Goal: Task Accomplishment & Management: Manage account settings

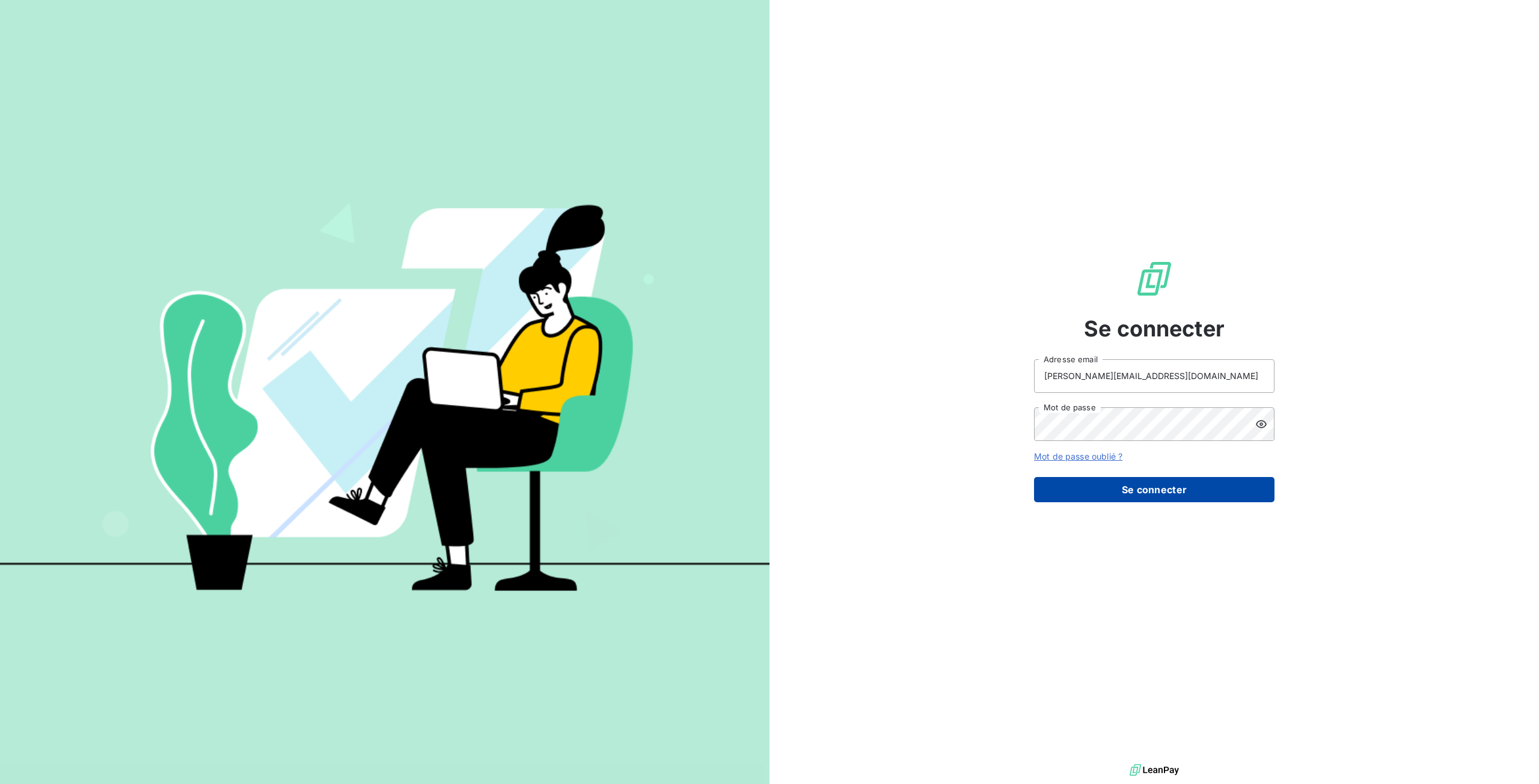
click at [1162, 487] on button "Se connecter" at bounding box center [1154, 490] width 241 height 26
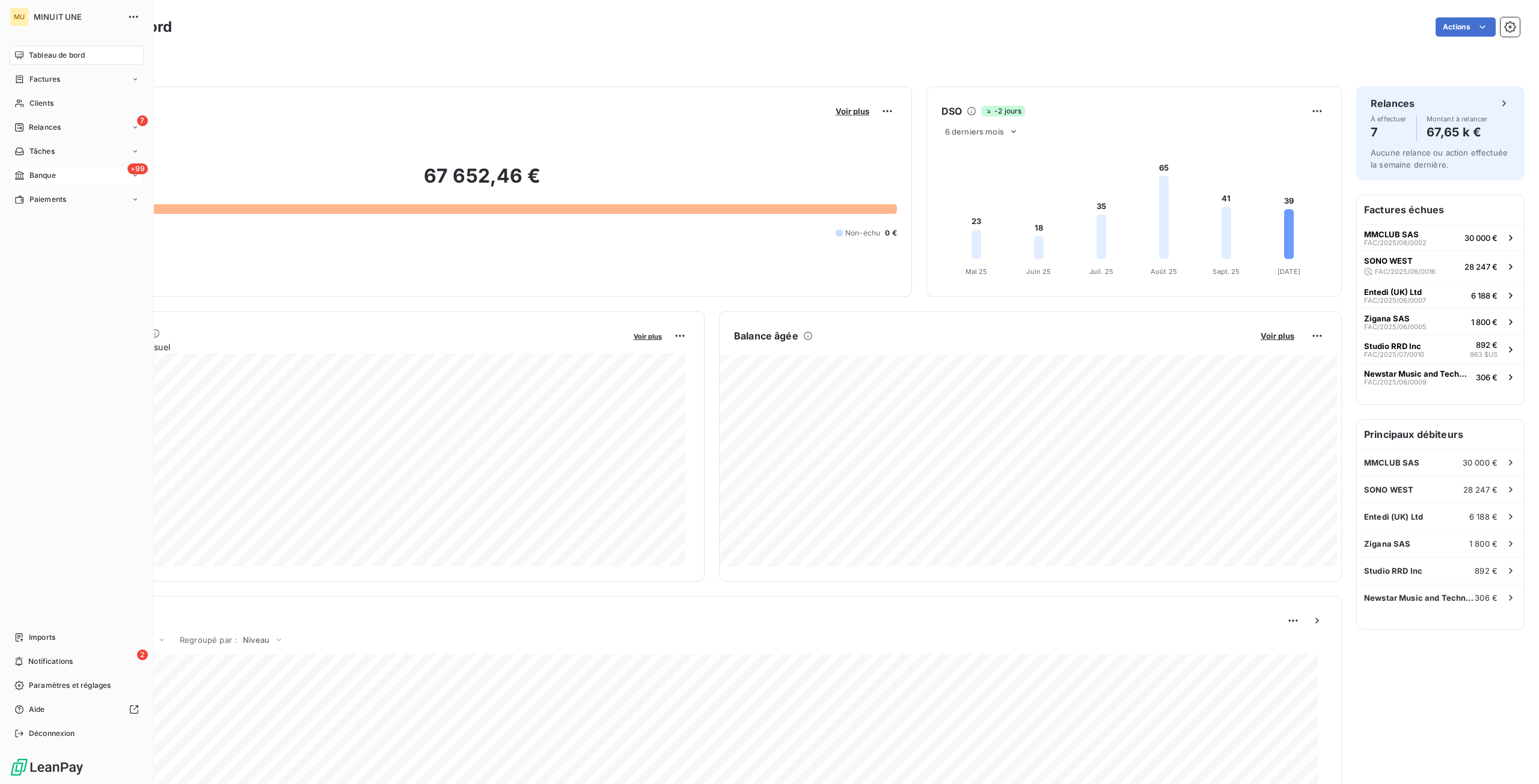
click at [77, 177] on div "+99 Banque" at bounding box center [77, 176] width 134 height 19
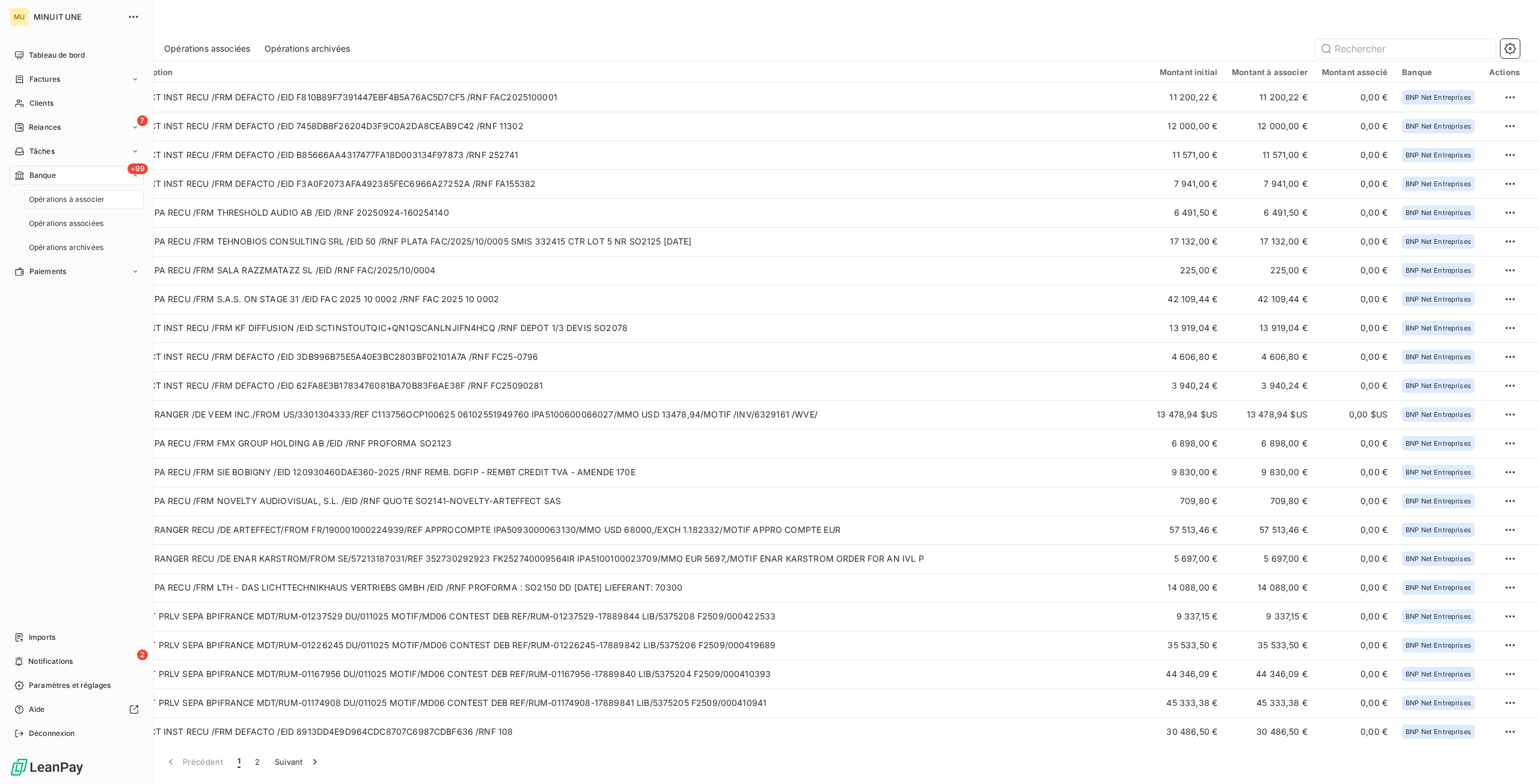
click at [77, 203] on span "Opérations à associer" at bounding box center [67, 199] width 76 height 11
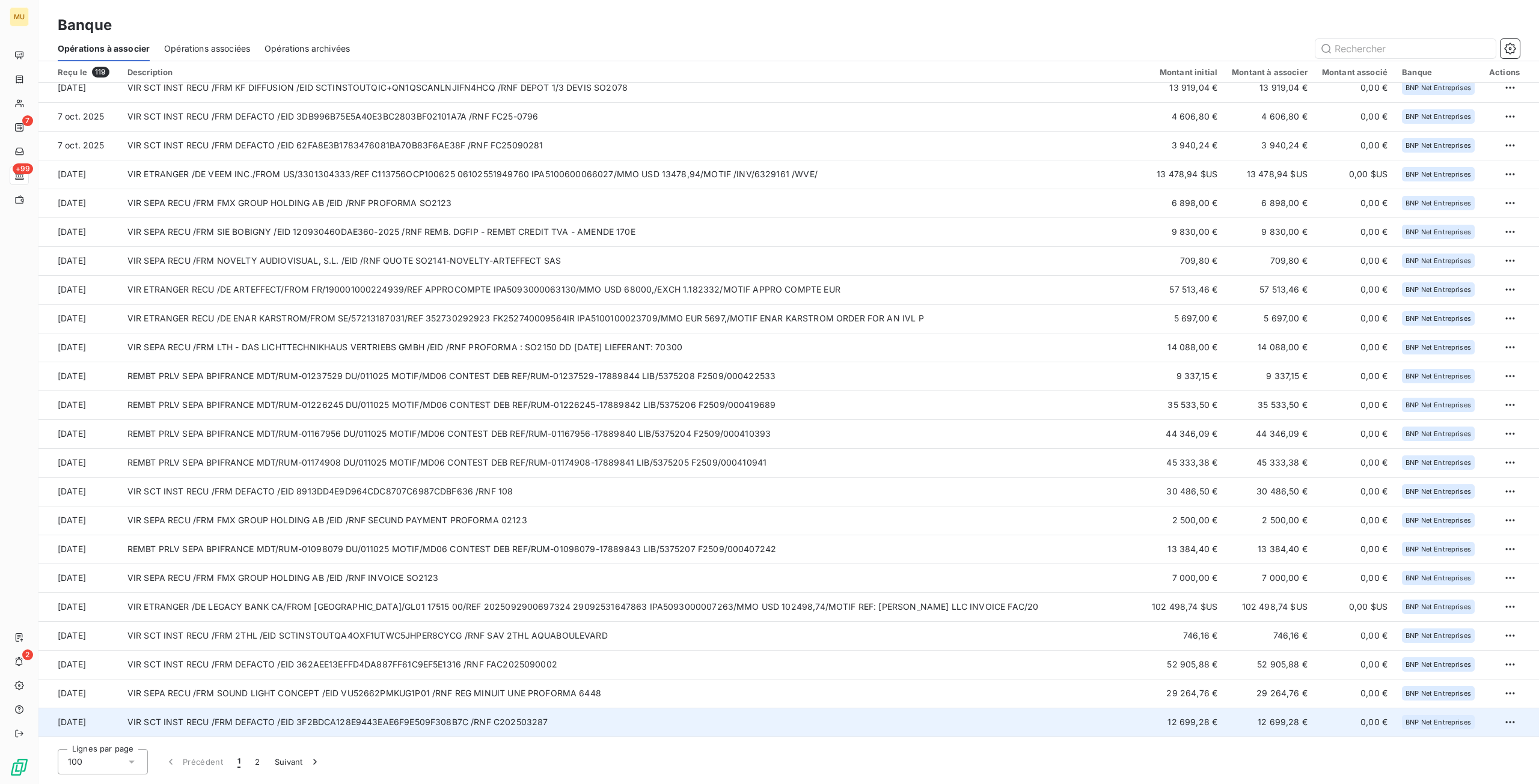
scroll to position [180, 0]
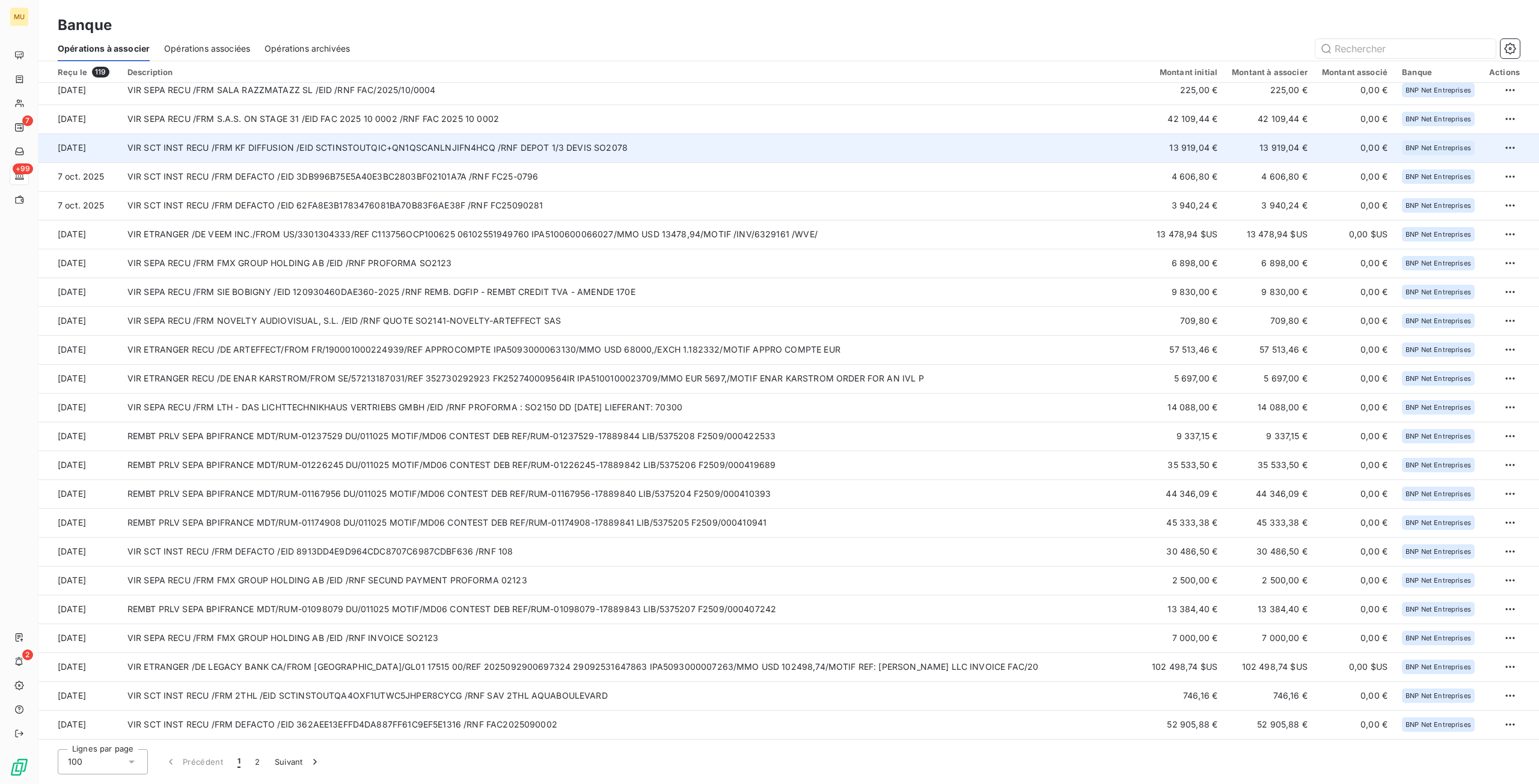
click at [629, 145] on td "VIR SCT INST RECU /FRM KF DIFFUSION /EID SCTINSTOUTQIC+QN1QSCANLNJIFN4HCQ /RNF …" at bounding box center [632, 148] width 1024 height 29
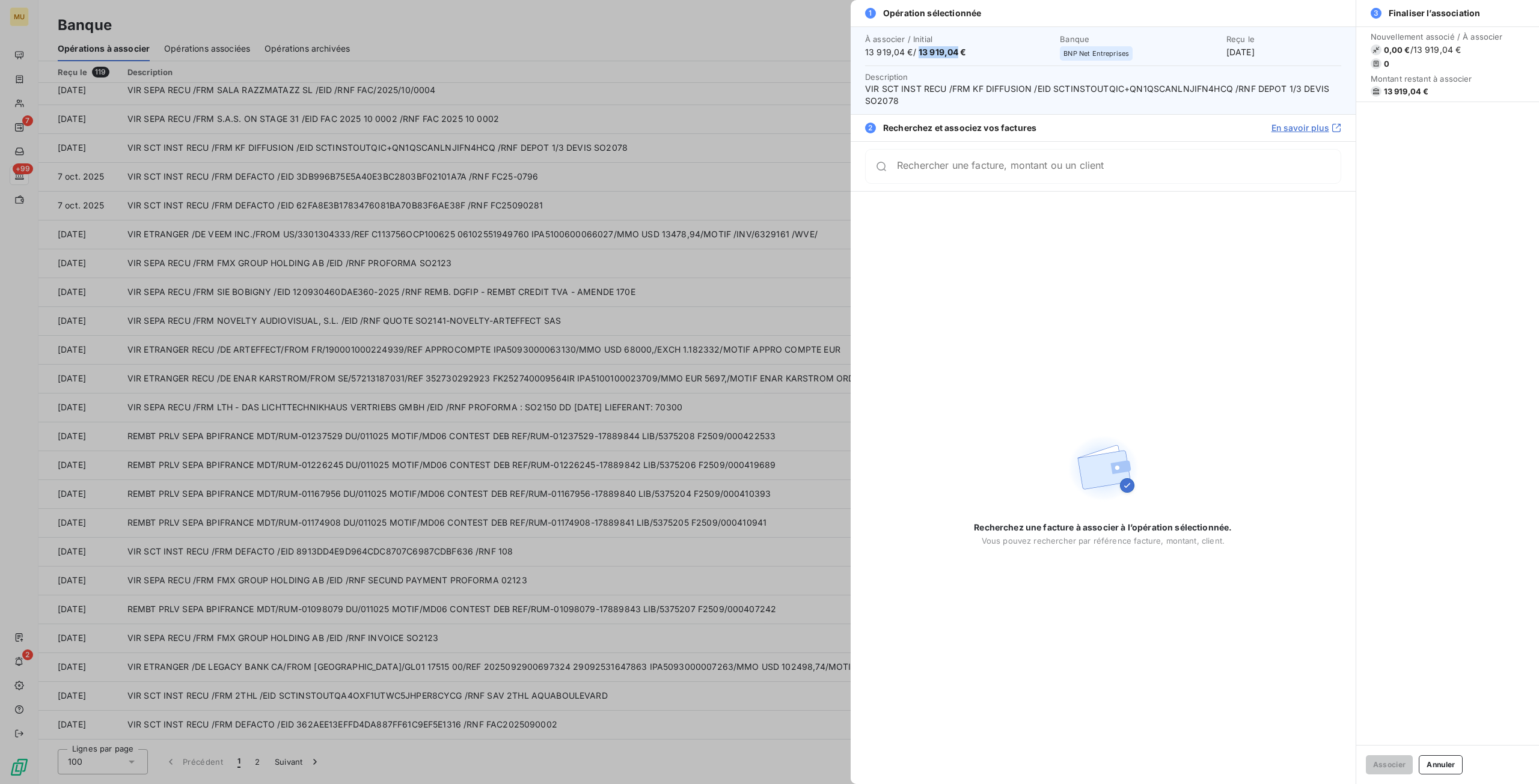
drag, startPoint x: 920, startPoint y: 52, endPoint x: 959, endPoint y: 52, distance: 39.0
click at [959, 52] on span "13 919,04 €" at bounding box center [943, 52] width 48 height 10
copy span "13 919,04"
drag, startPoint x: 1055, startPoint y: 87, endPoint x: 1311, endPoint y: 101, distance: 256.4
click at [1311, 101] on span "VIR SCT INST RECU /FRM KF DIFFUSION /EID SCTINSTOUTQIC+QN1QSCANLNJIFN4HCQ /RNF …" at bounding box center [1102, 95] width 476 height 24
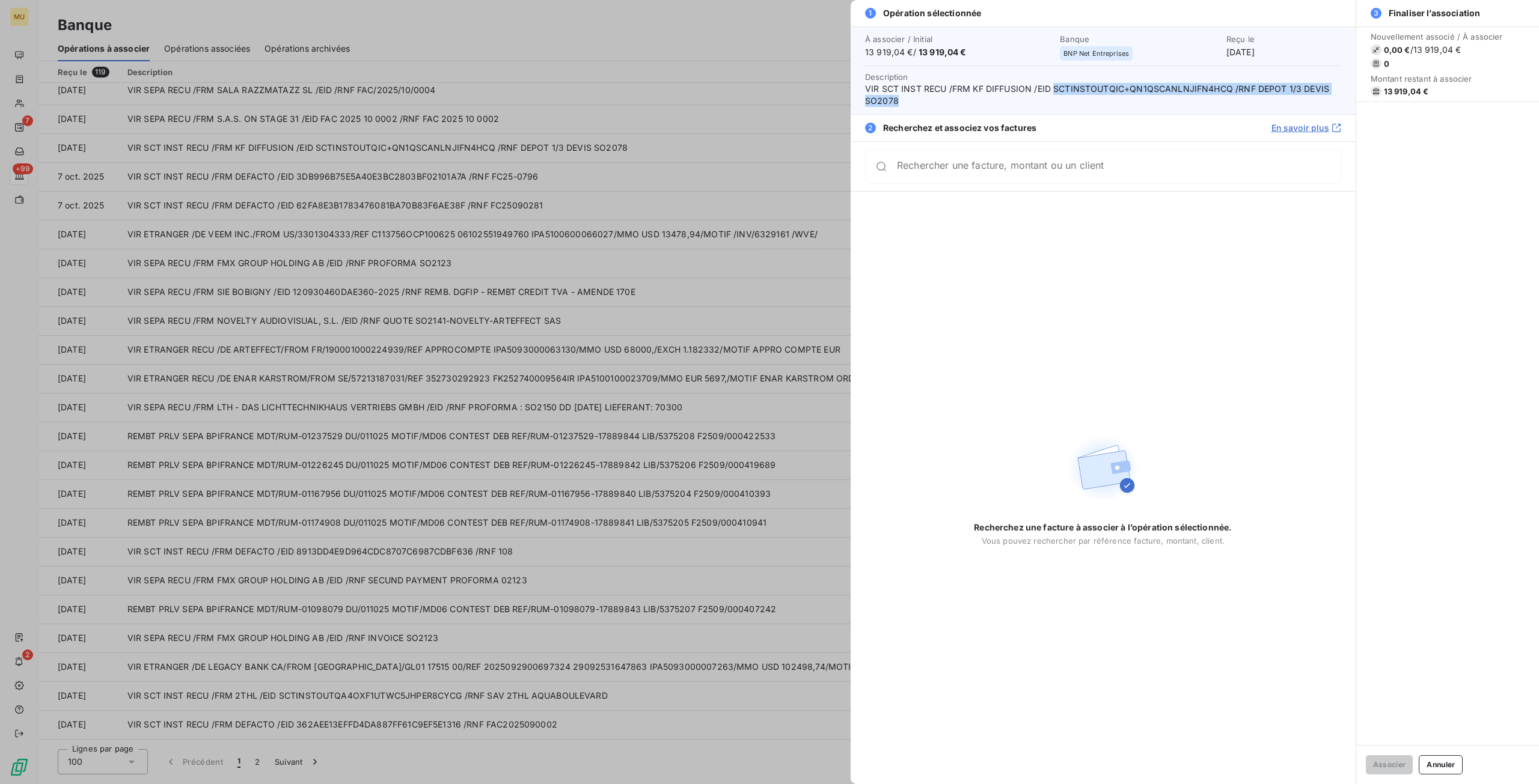
copy span "SCTINSTOUTQIC+QN1QSCANLNJIFN4HCQ /RNF DEPOT 1/3 DEVIS SO2078"
click at [230, 207] on div at bounding box center [769, 392] width 1539 height 784
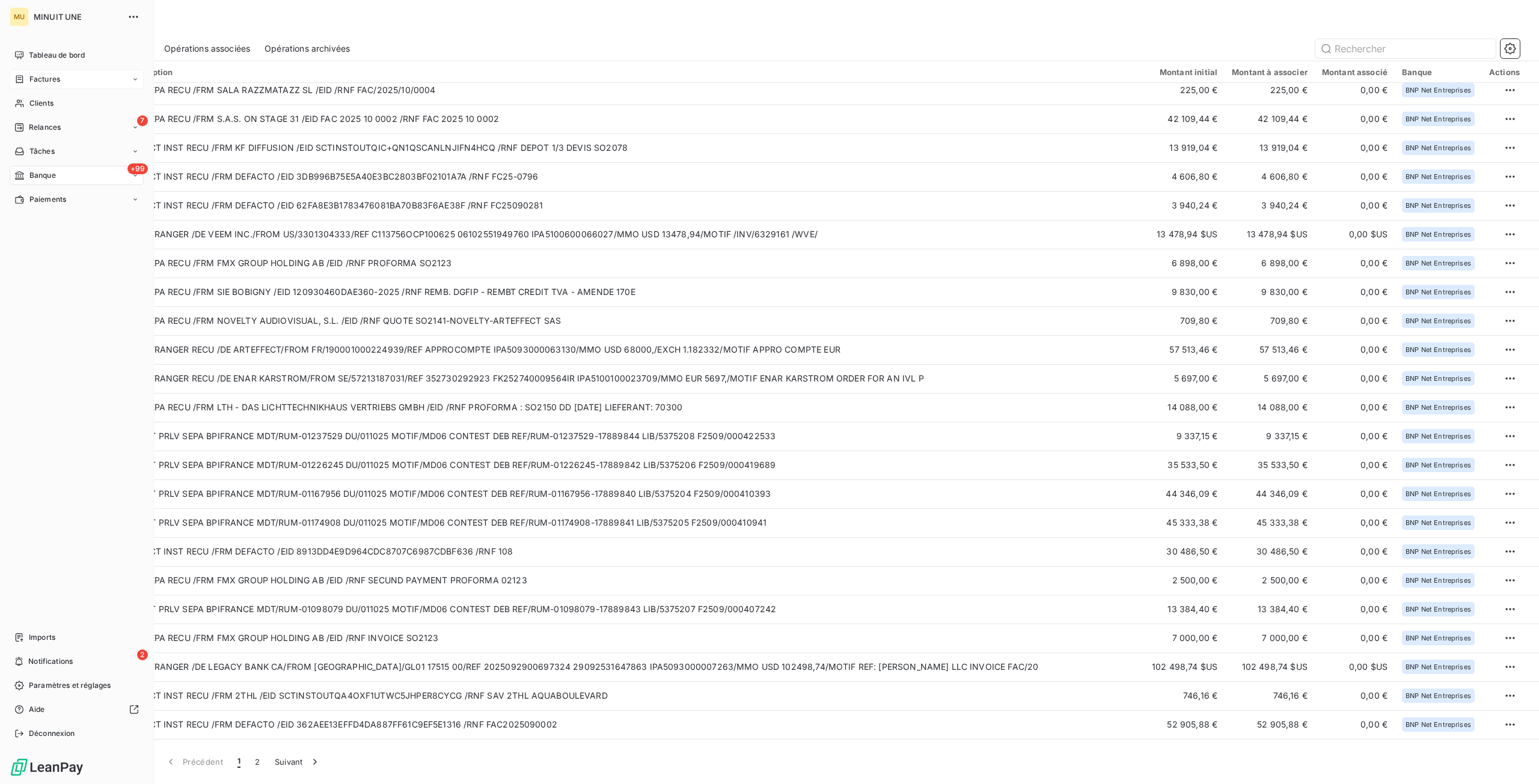
click at [55, 80] on span "Factures" at bounding box center [44, 79] width 31 height 11
click at [56, 104] on span "Factures" at bounding box center [44, 103] width 31 height 11
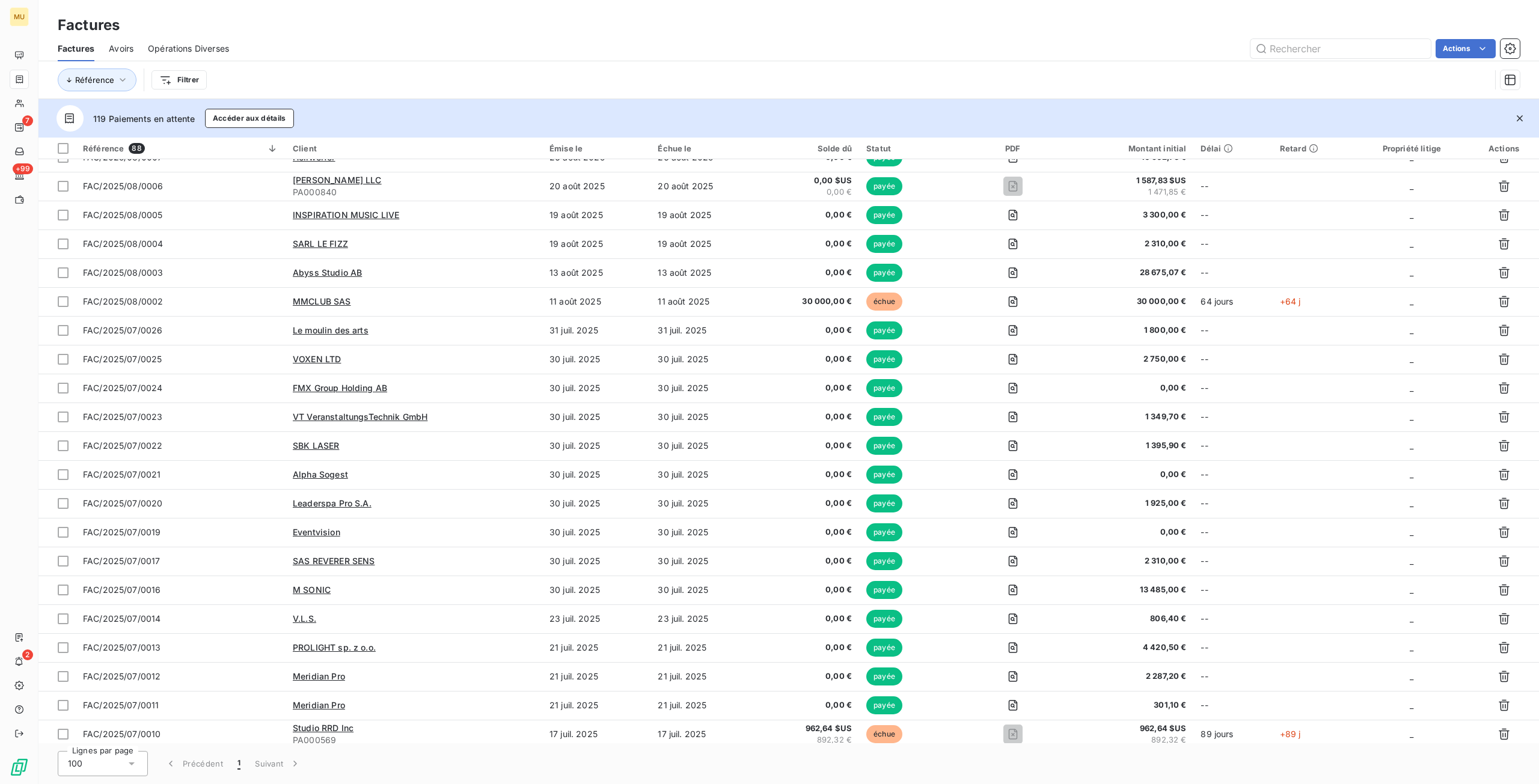
scroll to position [541, 0]
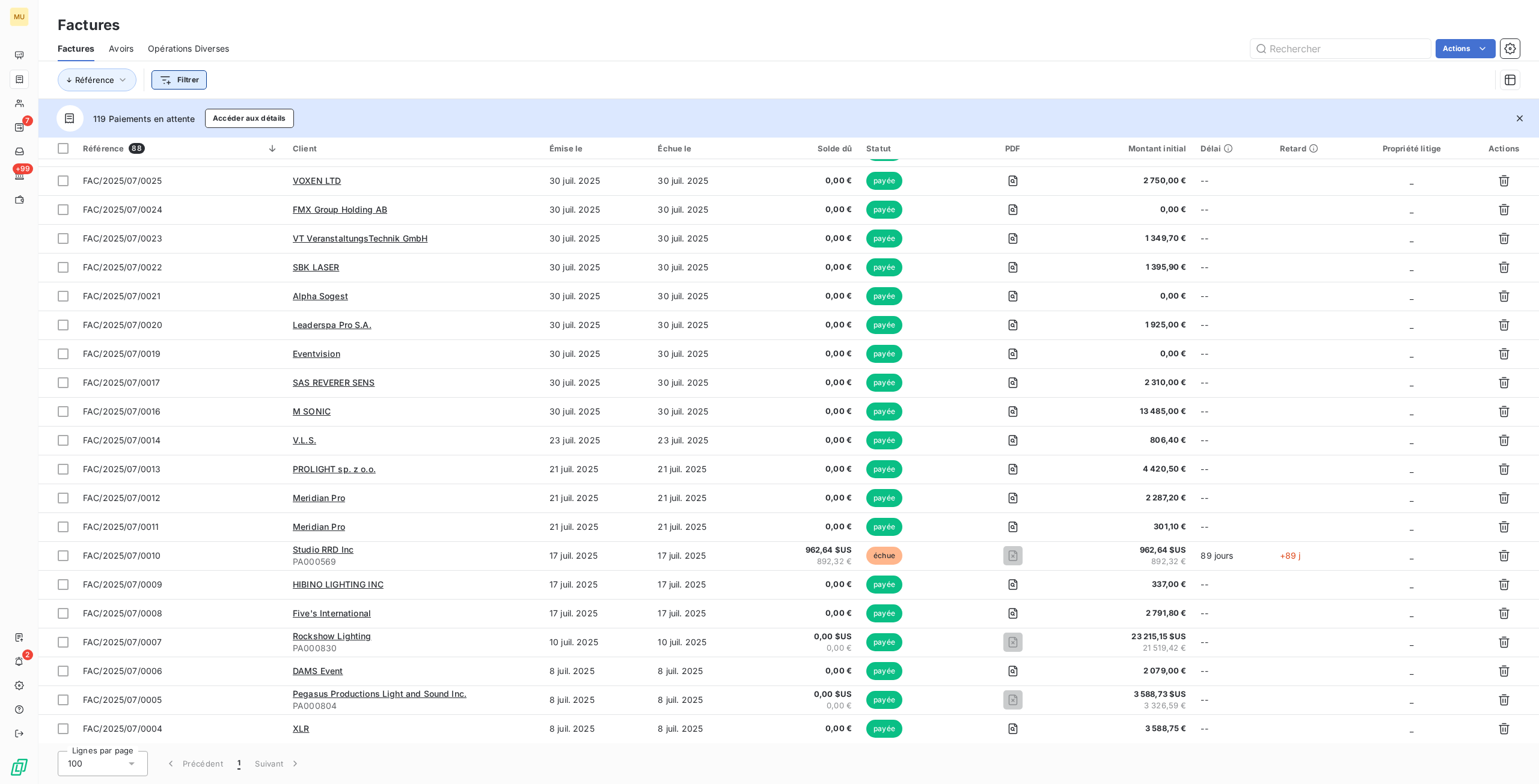
click at [184, 76] on html "MU 7 +99 2 Factures Factures Avoirs Opérations Diverses Actions Référence Filtr…" at bounding box center [769, 392] width 1539 height 784
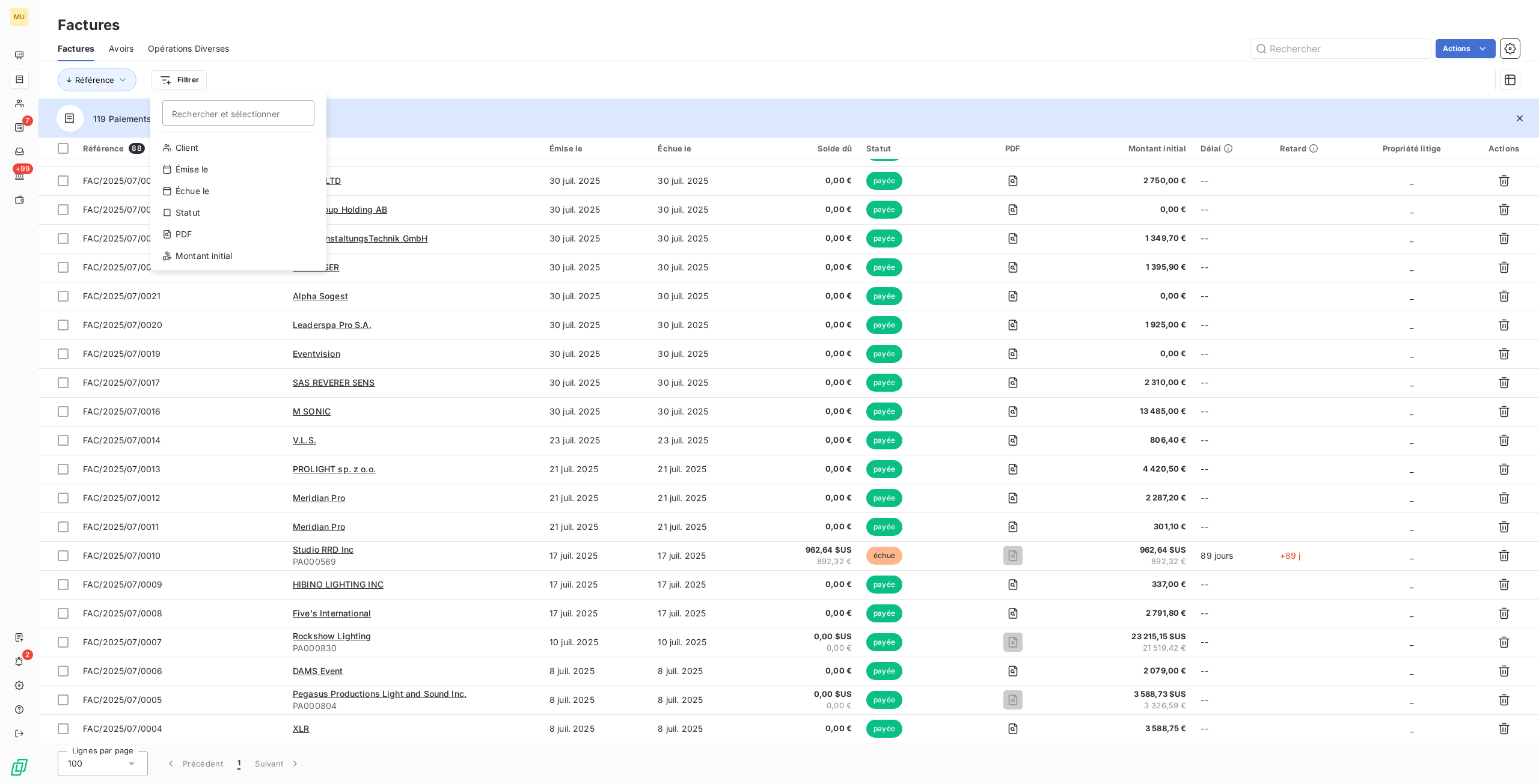
click at [1500, 87] on html "MU 7 +99 2 Factures Factures Avoirs Opérations Diverses Actions Référence Filtr…" at bounding box center [769, 392] width 1539 height 784
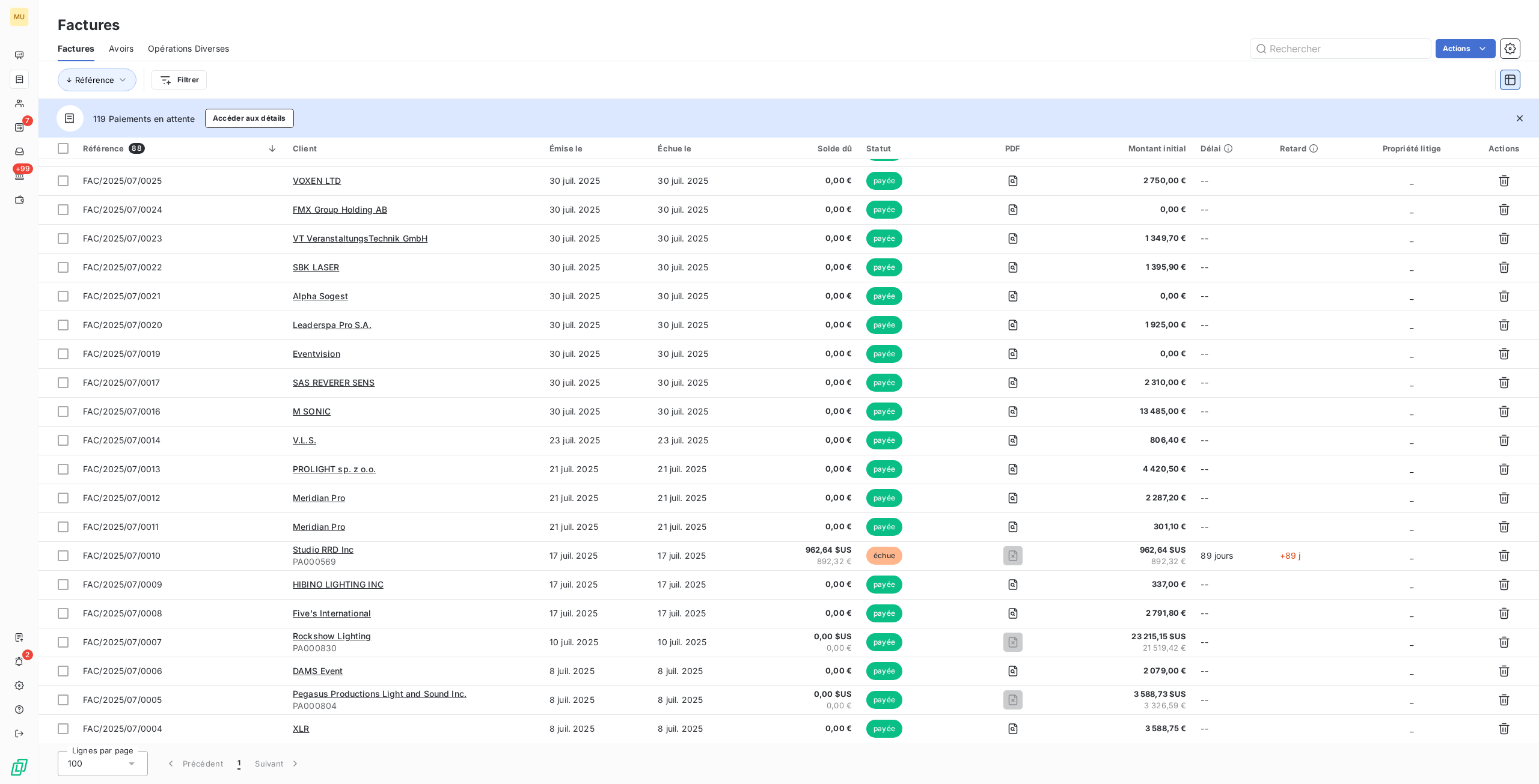
click at [1502, 79] on button "button" at bounding box center [1510, 79] width 19 height 19
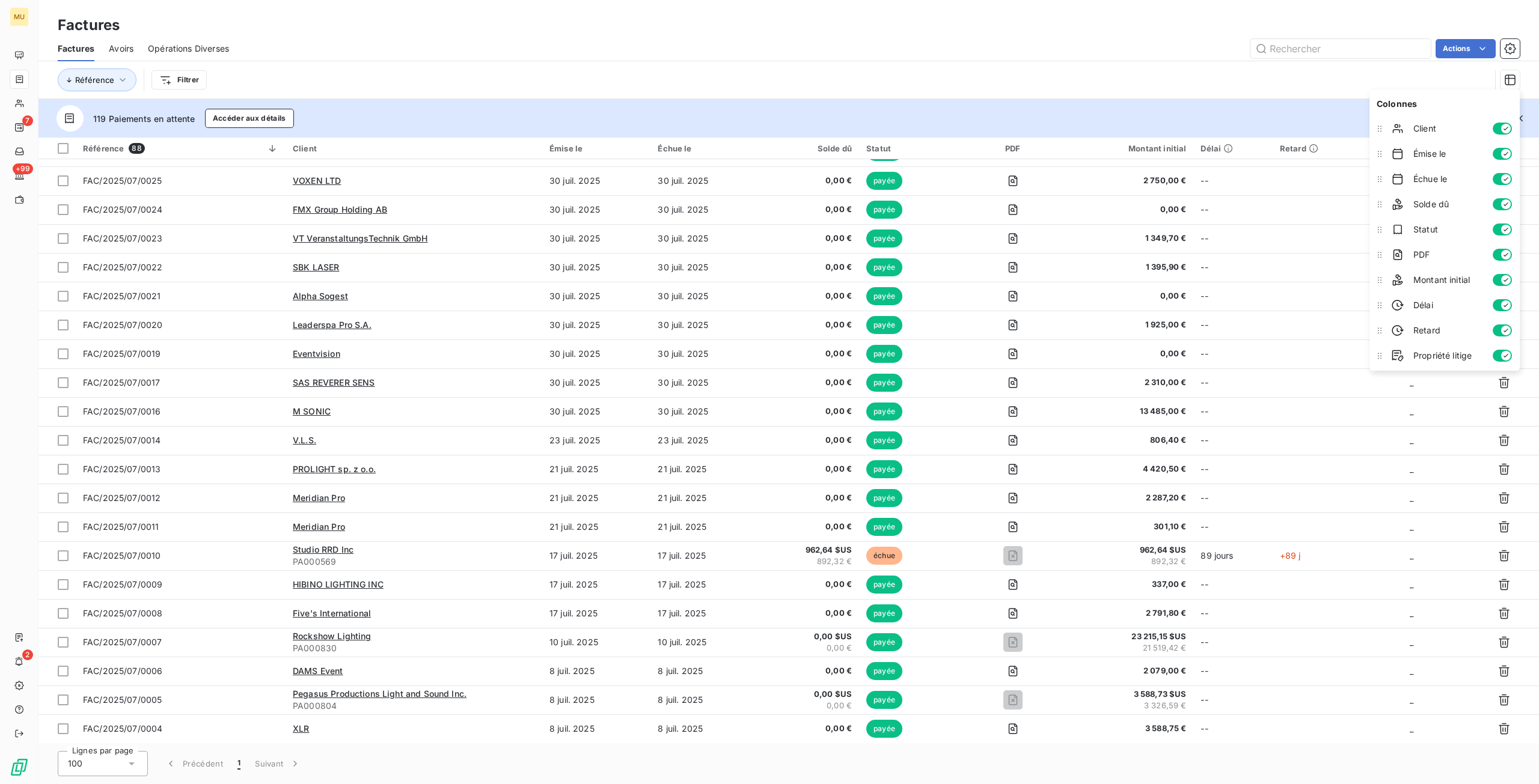
click at [1129, 77] on div "Référence Filtrer" at bounding box center [774, 79] width 1433 height 23
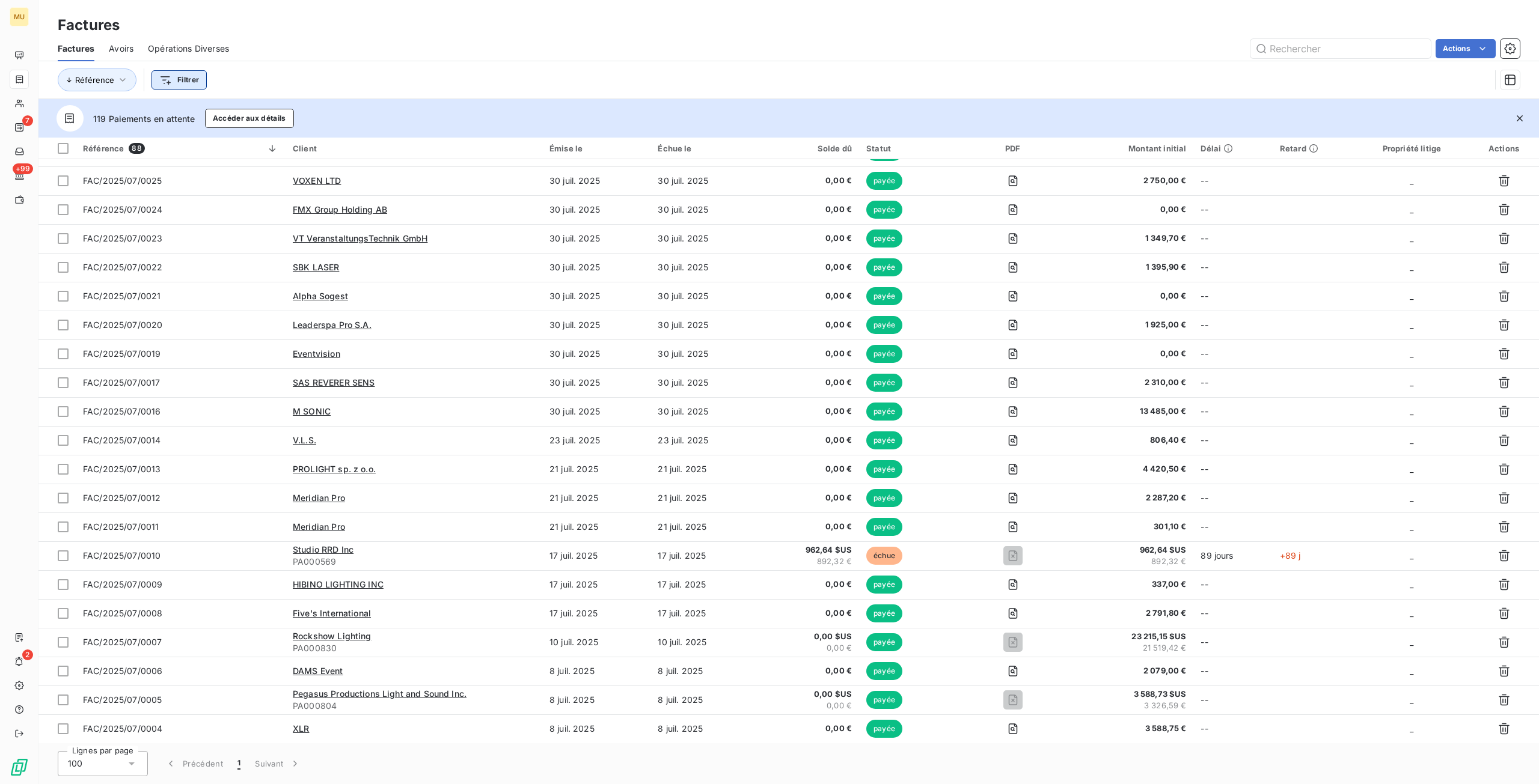
click at [168, 74] on html "MU 7 +99 2 Factures Factures Avoirs Opérations Diverses Actions Référence Filtr…" at bounding box center [769, 392] width 1539 height 784
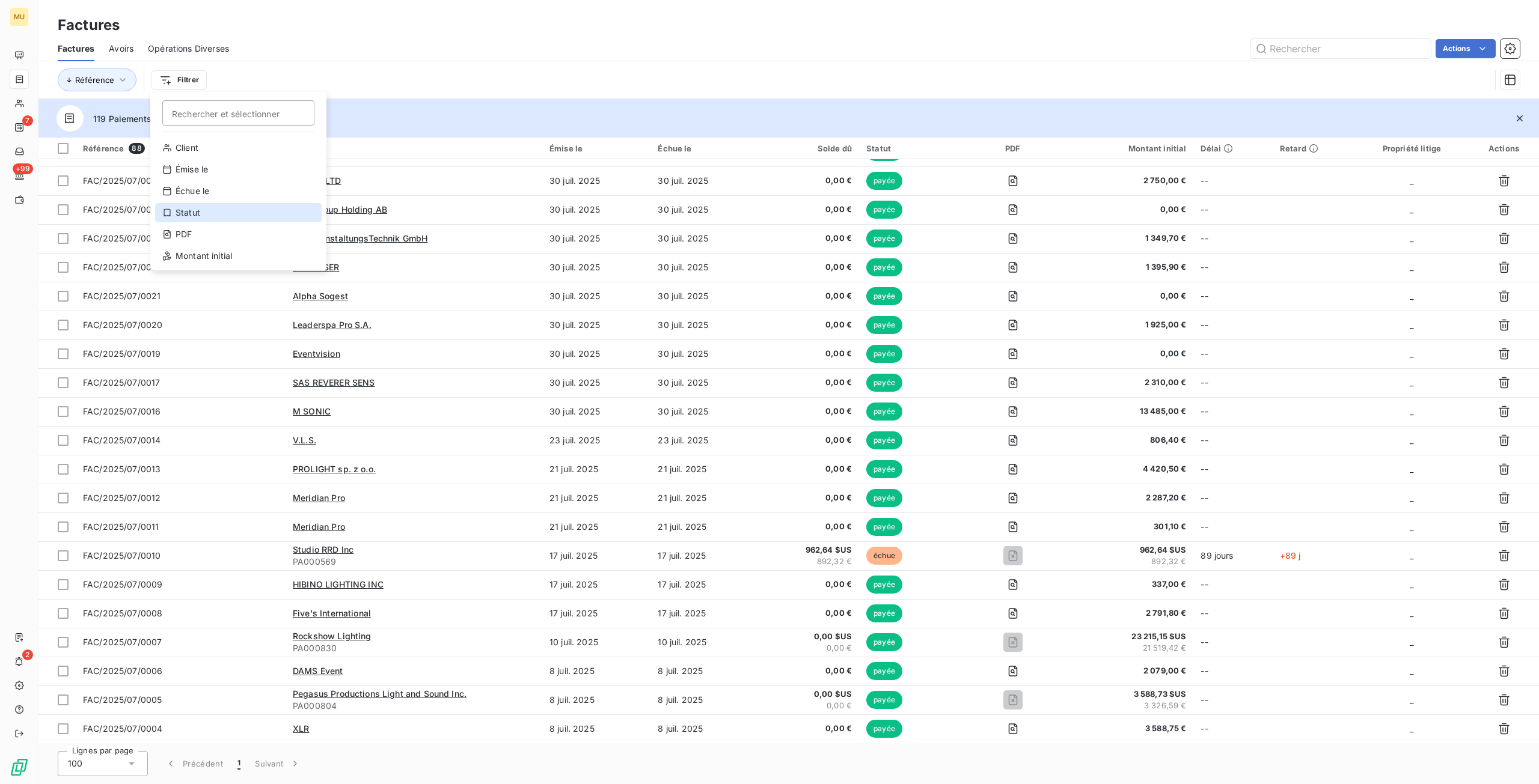
click at [215, 213] on div "Statut" at bounding box center [238, 213] width 166 height 19
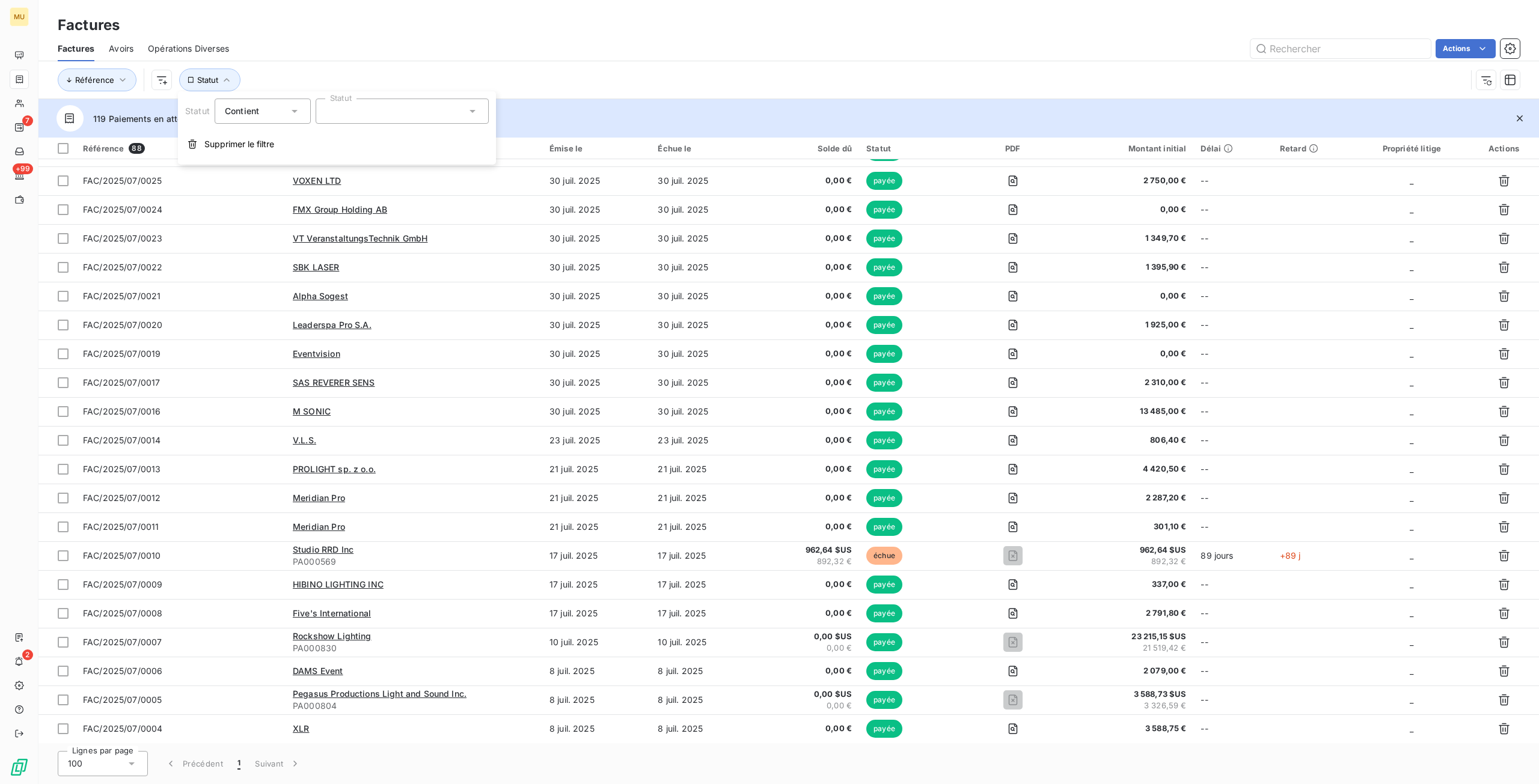
click at [418, 116] on div at bounding box center [402, 111] width 173 height 26
click at [327, 159] on div at bounding box center [328, 157] width 11 height 11
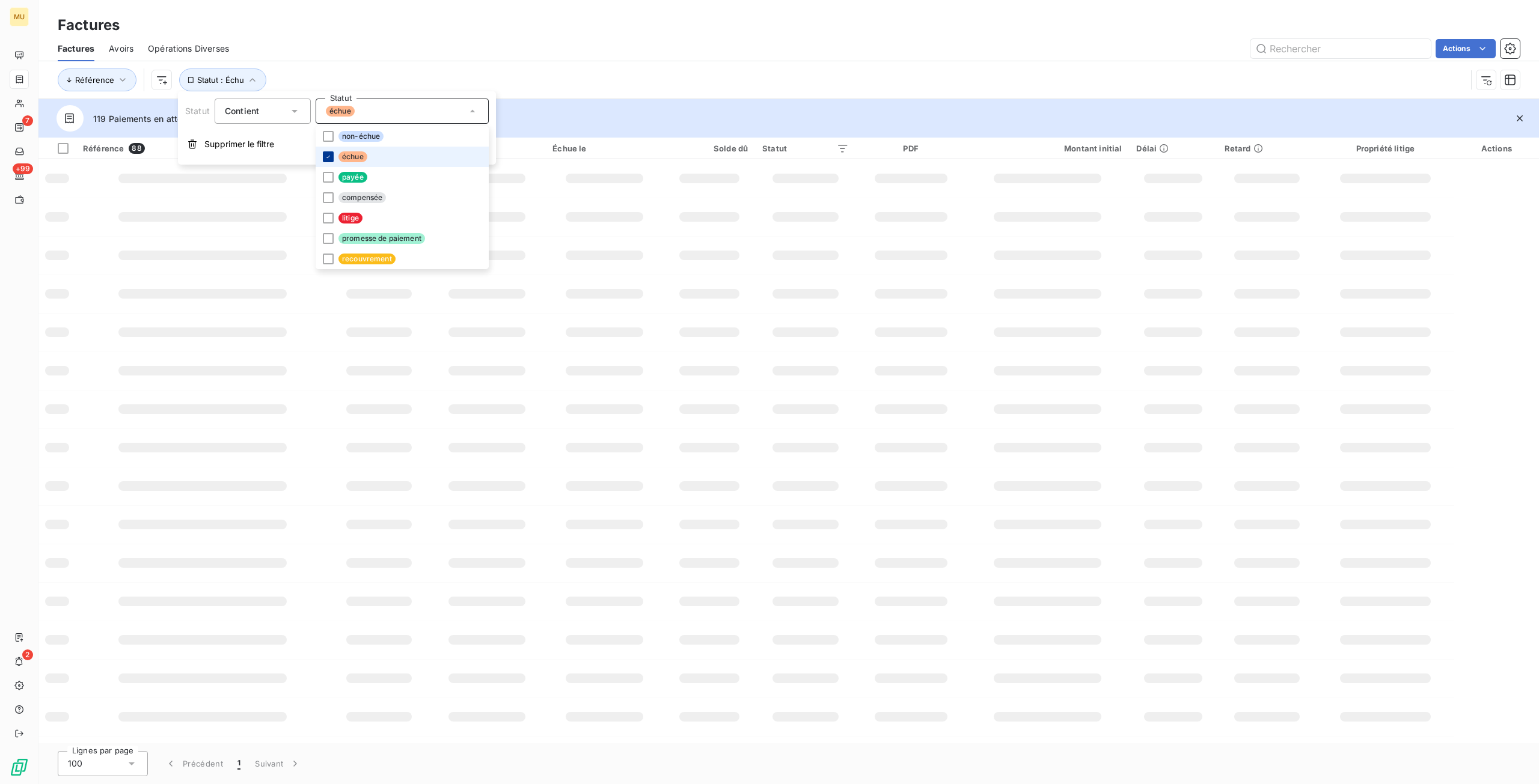
scroll to position [0, 0]
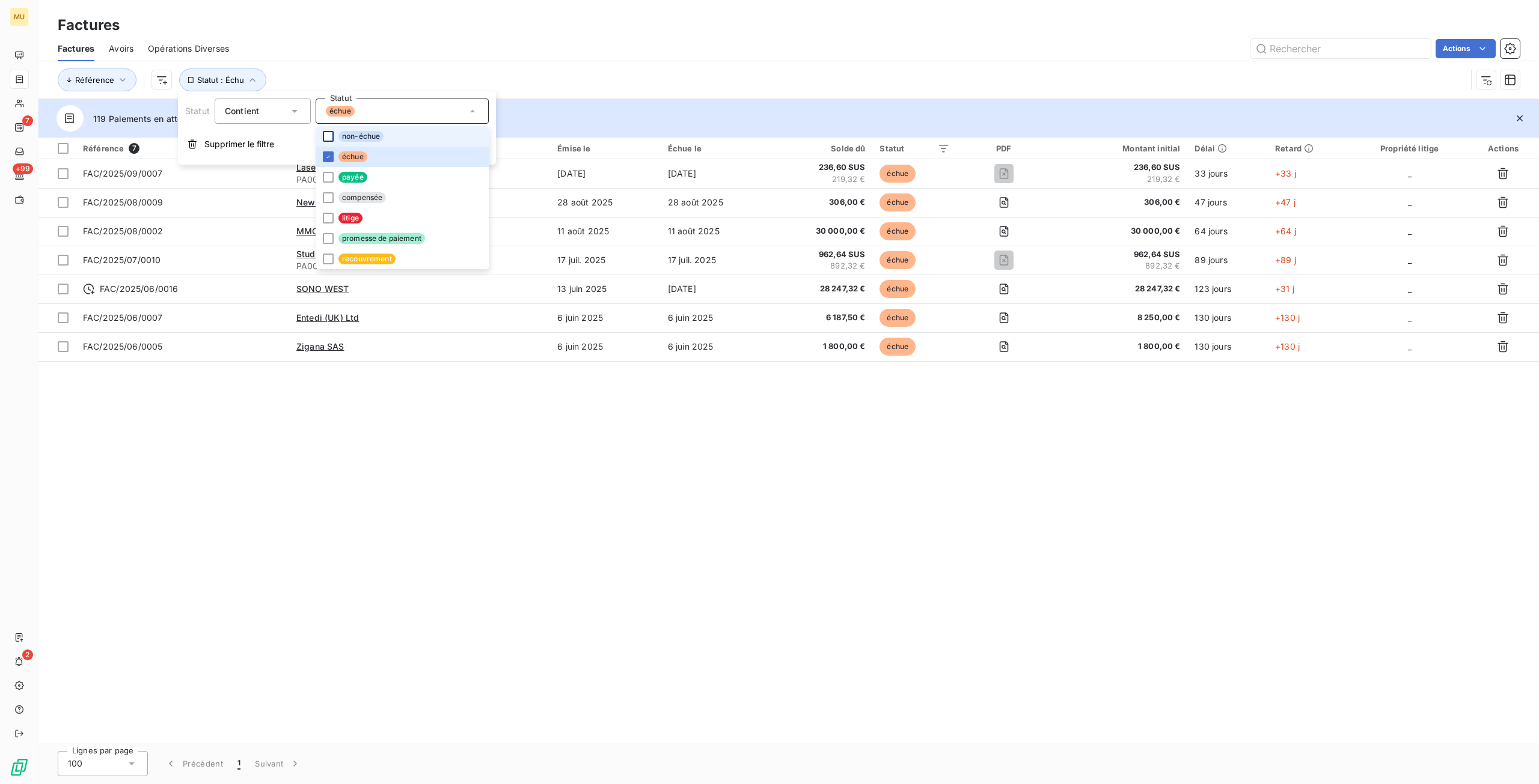
click at [327, 140] on div at bounding box center [328, 136] width 11 height 11
click at [327, 238] on div at bounding box center [328, 238] width 11 height 11
click at [454, 461] on div "Référence 7 Client Émise le Échue le Solde dû Statut PDF Montant initial Délai …" at bounding box center [789, 440] width 1500 height 605
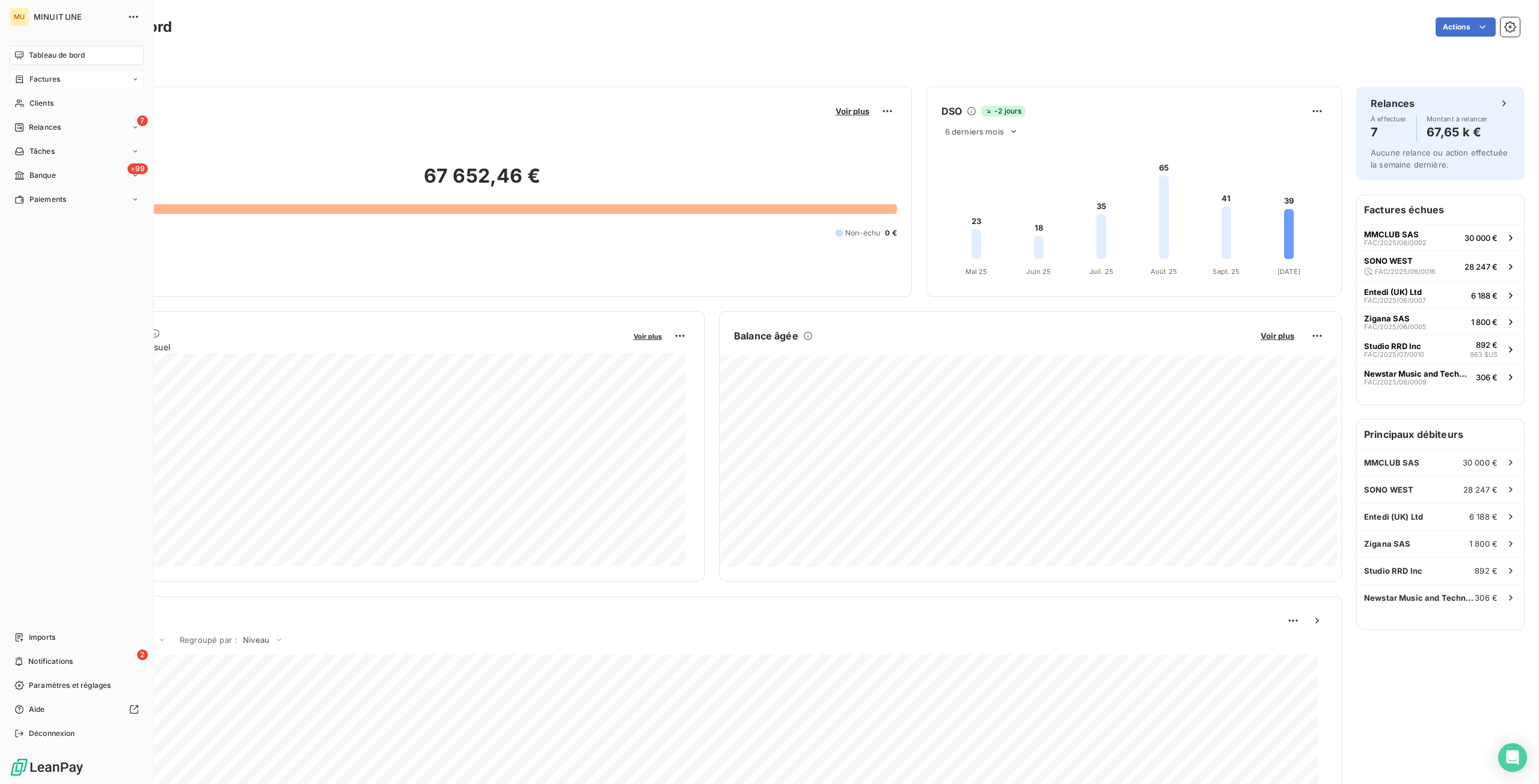
click at [40, 83] on span "Factures" at bounding box center [44, 79] width 31 height 11
click at [48, 108] on span "Factures" at bounding box center [44, 103] width 31 height 11
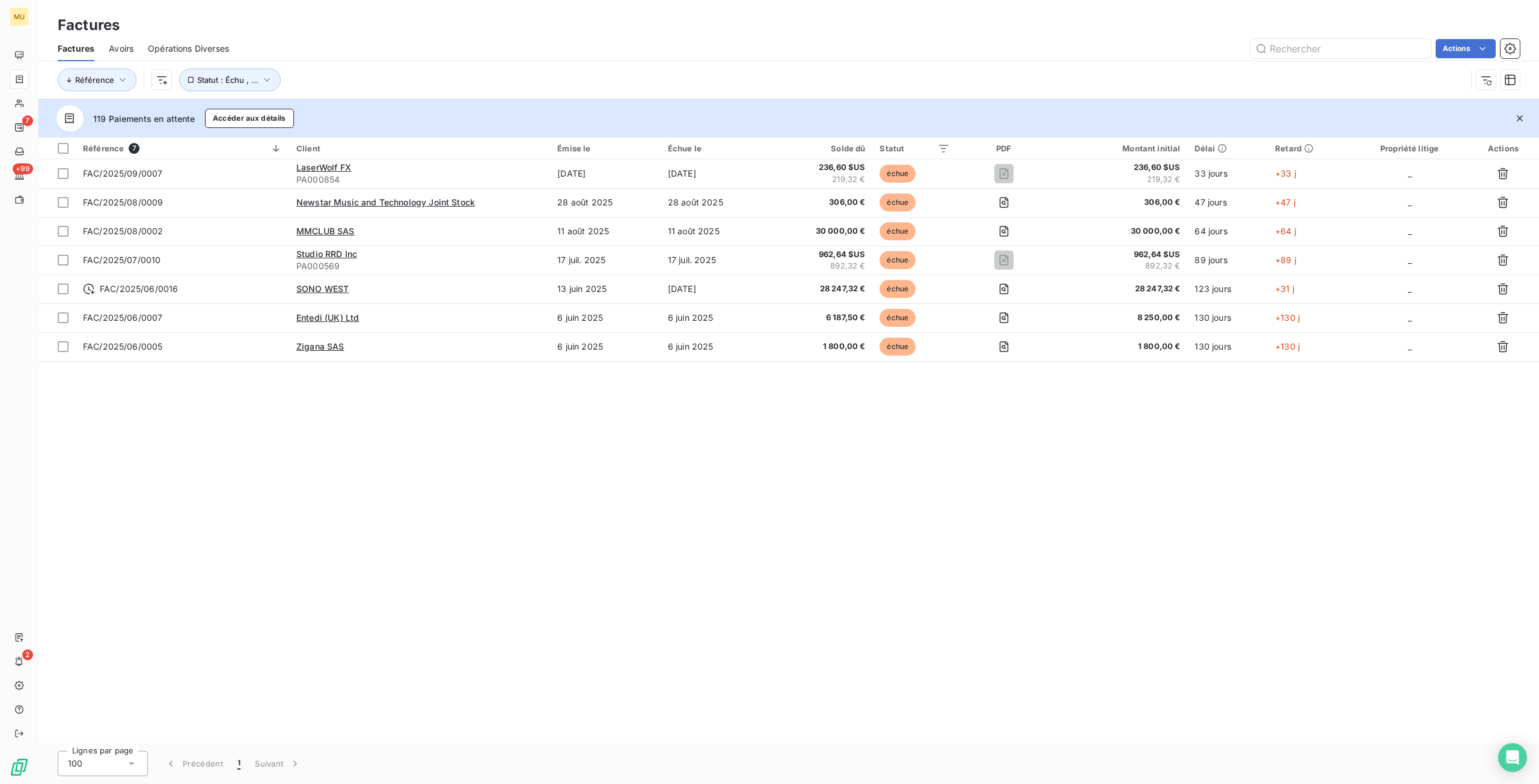
click at [345, 495] on div "Référence 7 Client Émise le Échue le Solde dû Statut PDF Montant initial Délai …" at bounding box center [789, 440] width 1500 height 605
click at [261, 80] on icon "button" at bounding box center [267, 79] width 12 height 12
click at [355, 458] on div "Référence 7 Client Émise le Échue le Solde dû Statut PDF Montant initial Délai …" at bounding box center [789, 440] width 1500 height 605
